Goal: Task Accomplishment & Management: Manage account settings

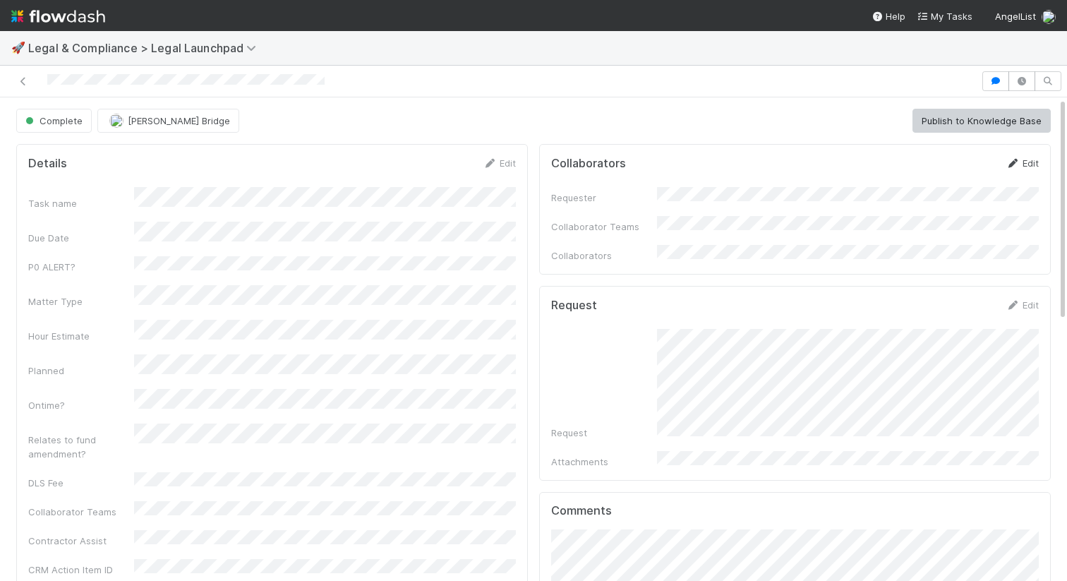
click at [1029, 163] on link "Edit" at bounding box center [1022, 162] width 33 height 11
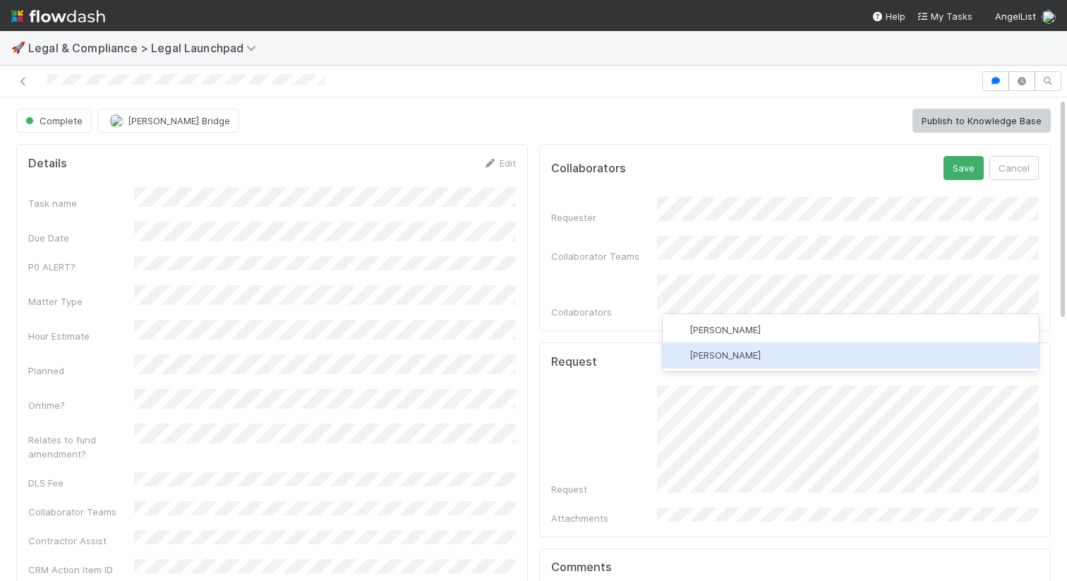
click at [890, 344] on div "[PERSON_NAME]" at bounding box center [851, 354] width 376 height 25
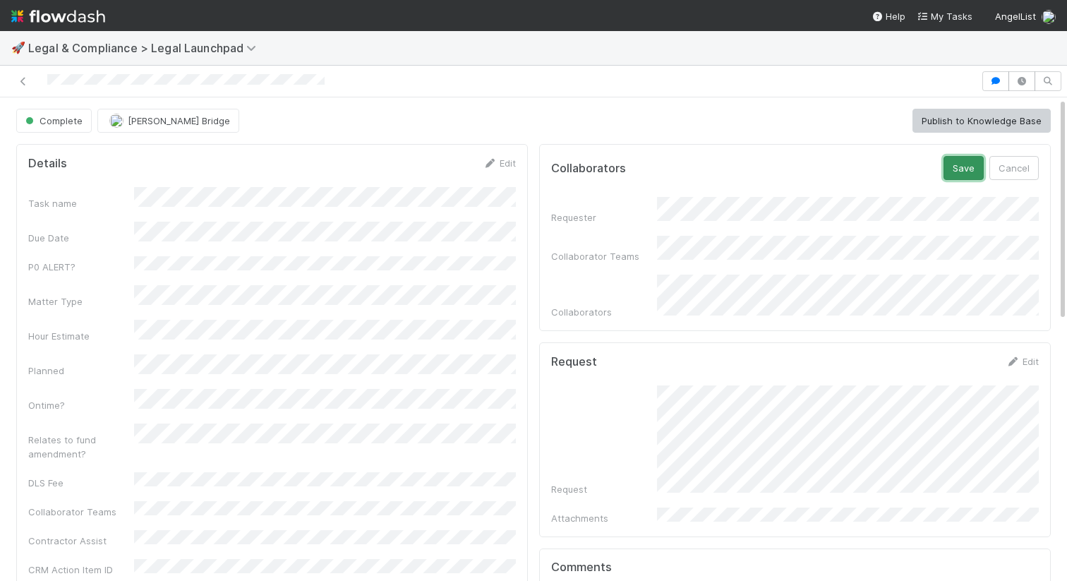
click at [969, 167] on button "Save" at bounding box center [964, 168] width 40 height 24
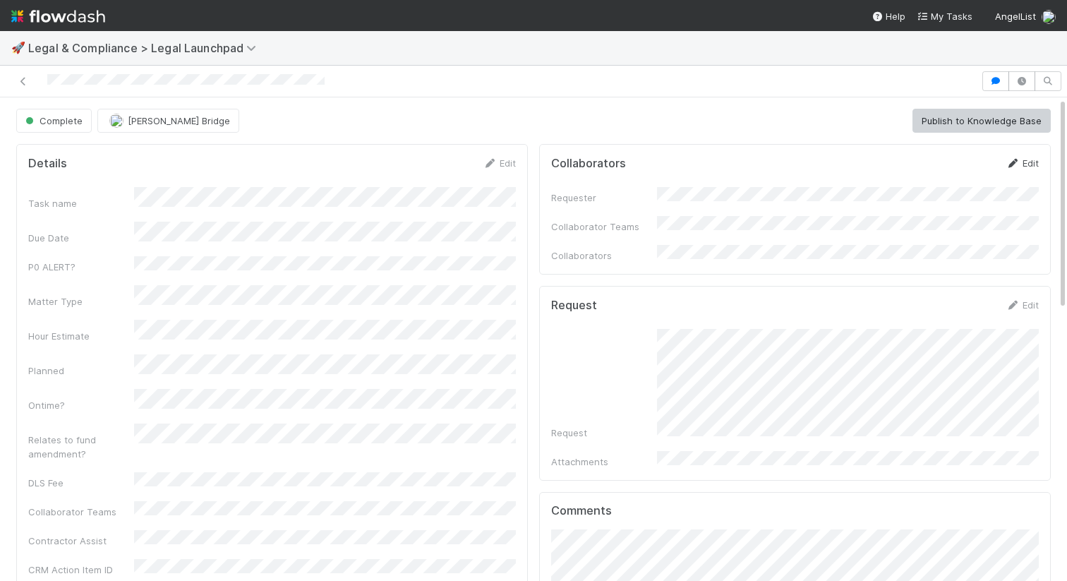
click at [1016, 160] on icon at bounding box center [1013, 163] width 14 height 9
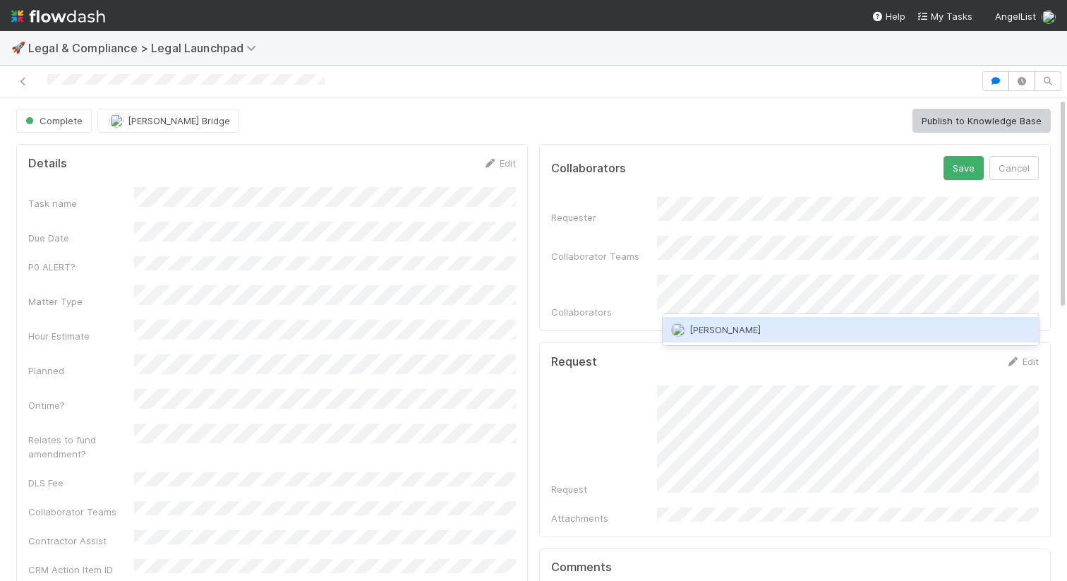
click at [783, 325] on div "[PERSON_NAME]" at bounding box center [851, 329] width 376 height 25
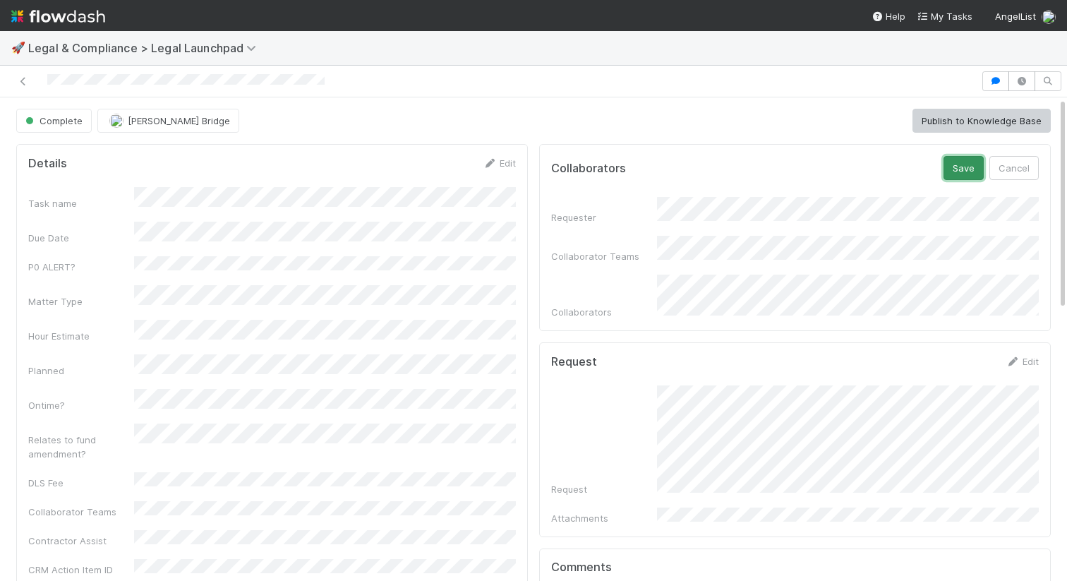
click at [962, 157] on button "Save" at bounding box center [964, 168] width 40 height 24
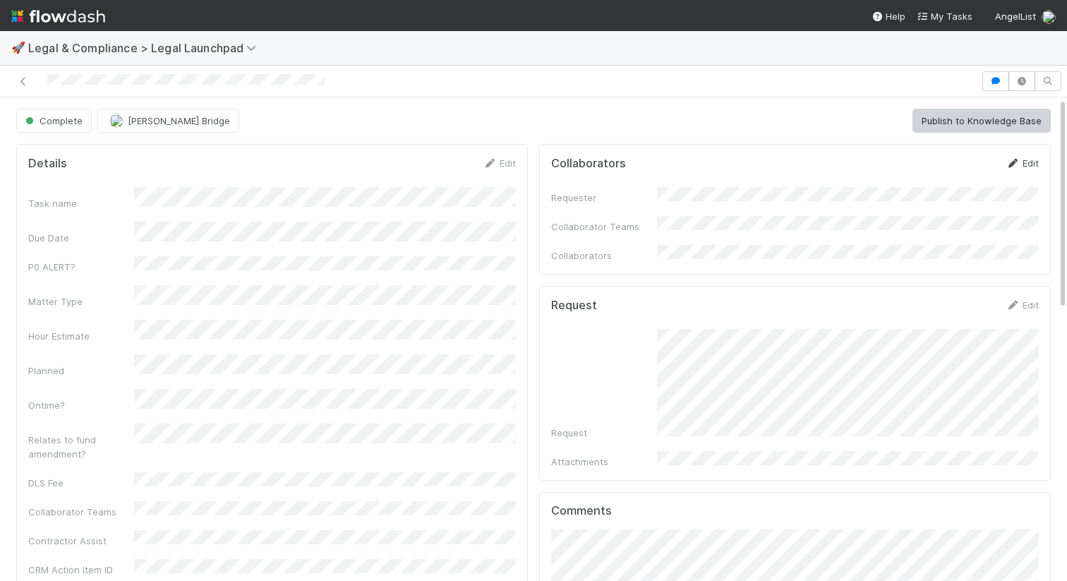
click at [1016, 163] on icon at bounding box center [1013, 163] width 14 height 9
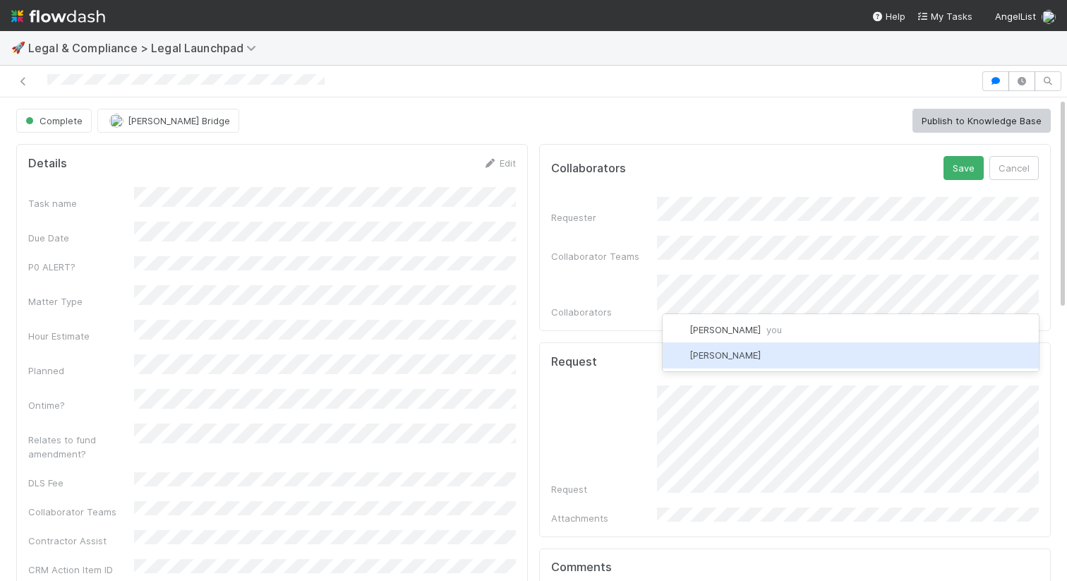
click at [850, 344] on div "[PERSON_NAME]" at bounding box center [851, 354] width 376 height 25
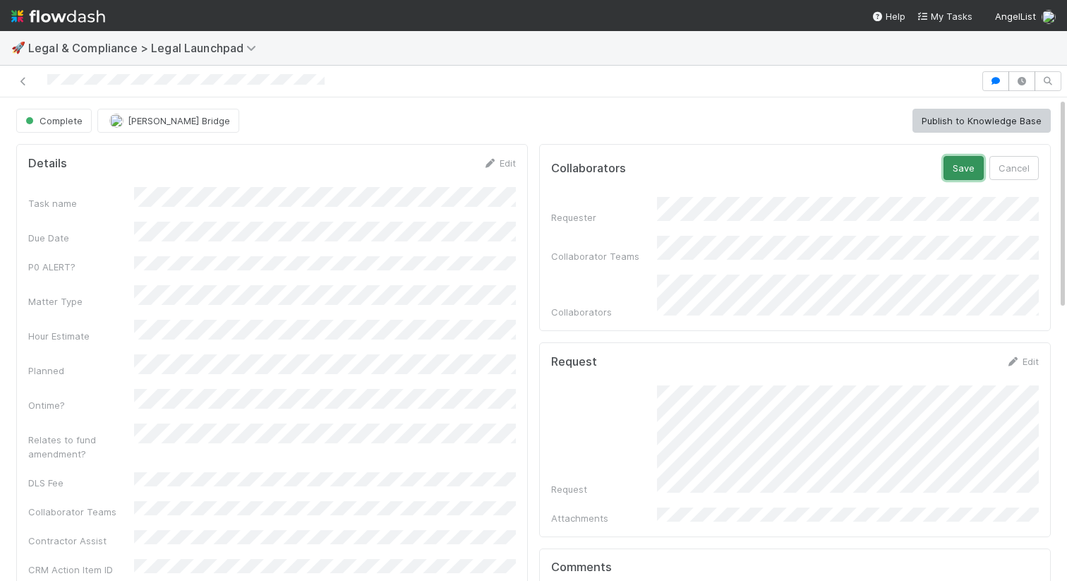
click at [959, 160] on button "Save" at bounding box center [964, 168] width 40 height 24
